Goal: Task Accomplishment & Management: Manage account settings

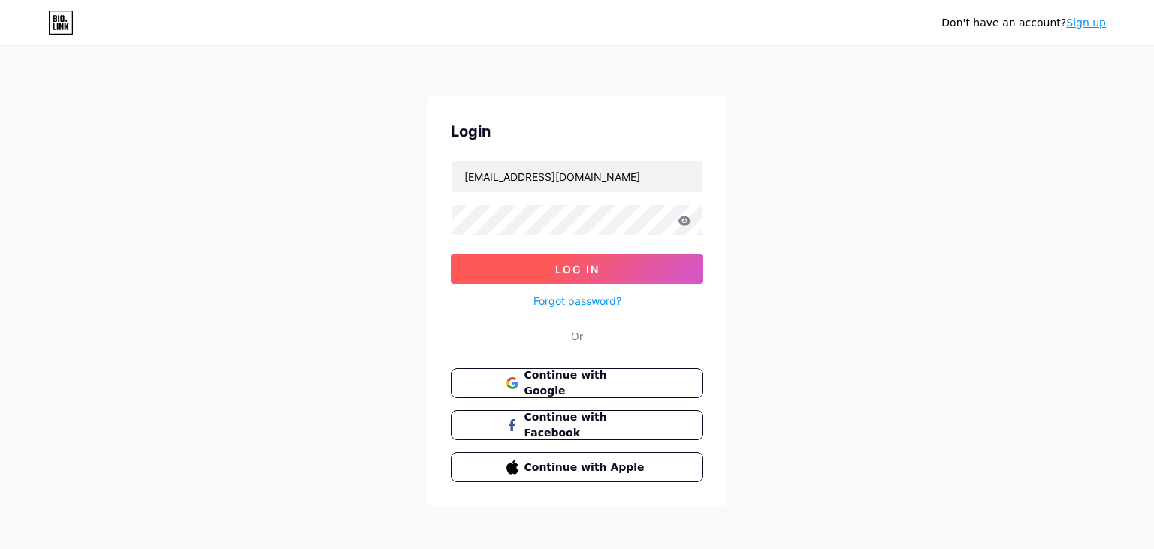
click at [603, 269] on button "Log In" at bounding box center [577, 269] width 253 height 30
click at [604, 269] on button "Log In" at bounding box center [577, 269] width 253 height 30
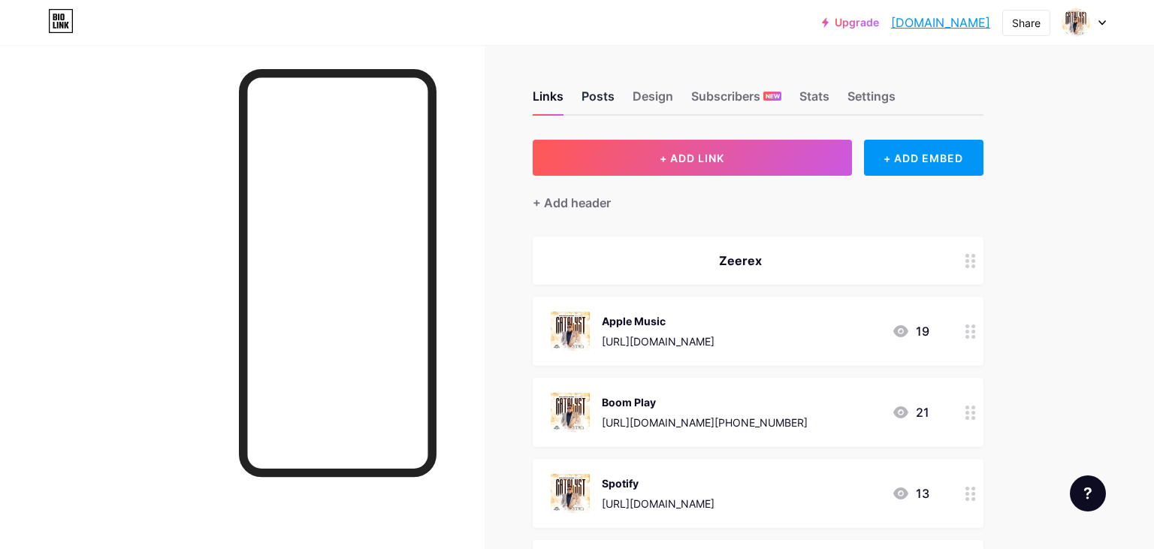
click at [596, 89] on div "Posts" at bounding box center [598, 100] width 33 height 27
